Goal: Find specific page/section: Find specific page/section

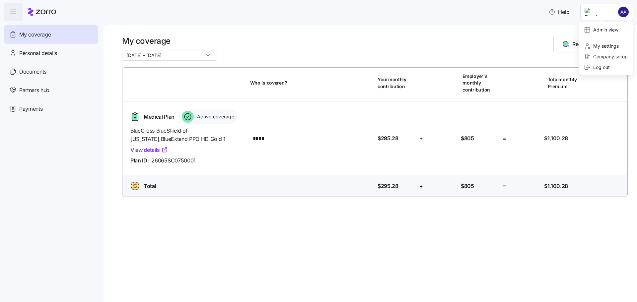
click at [621, 11] on html "Help My coverage Personal details Documents Partners hub Payments My coverage […" at bounding box center [318, 149] width 637 height 298
click at [601, 29] on div "Admin view" at bounding box center [601, 29] width 34 height 7
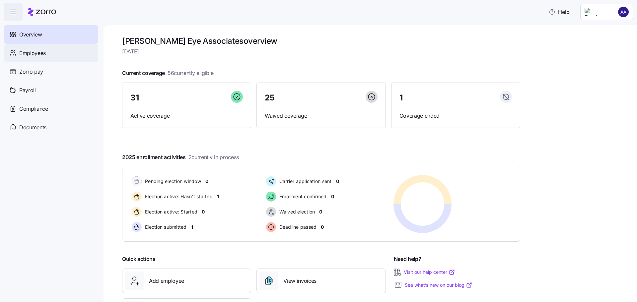
click at [35, 54] on span "Employees" at bounding box center [32, 53] width 27 height 8
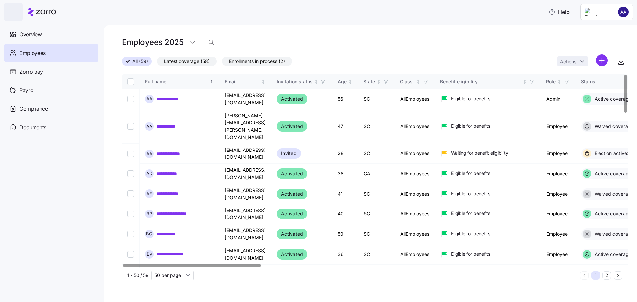
click at [181, 264] on div at bounding box center [192, 265] width 138 height 2
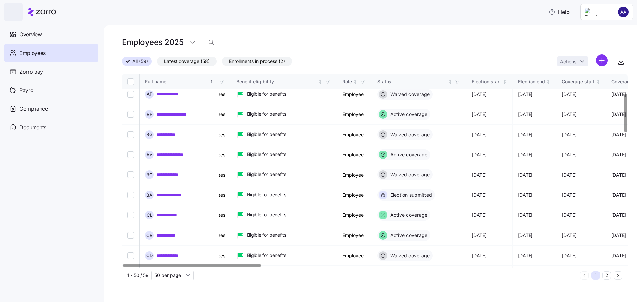
scroll to position [99, 0]
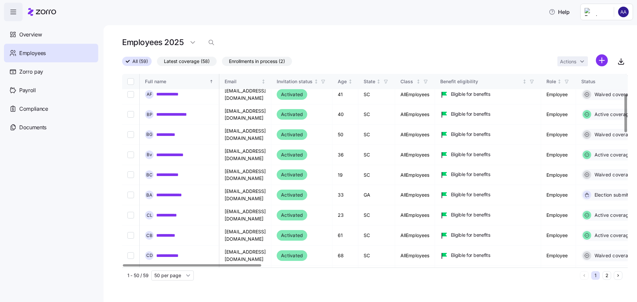
click at [218, 264] on div at bounding box center [192, 265] width 138 height 2
